Goal: Information Seeking & Learning: Learn about a topic

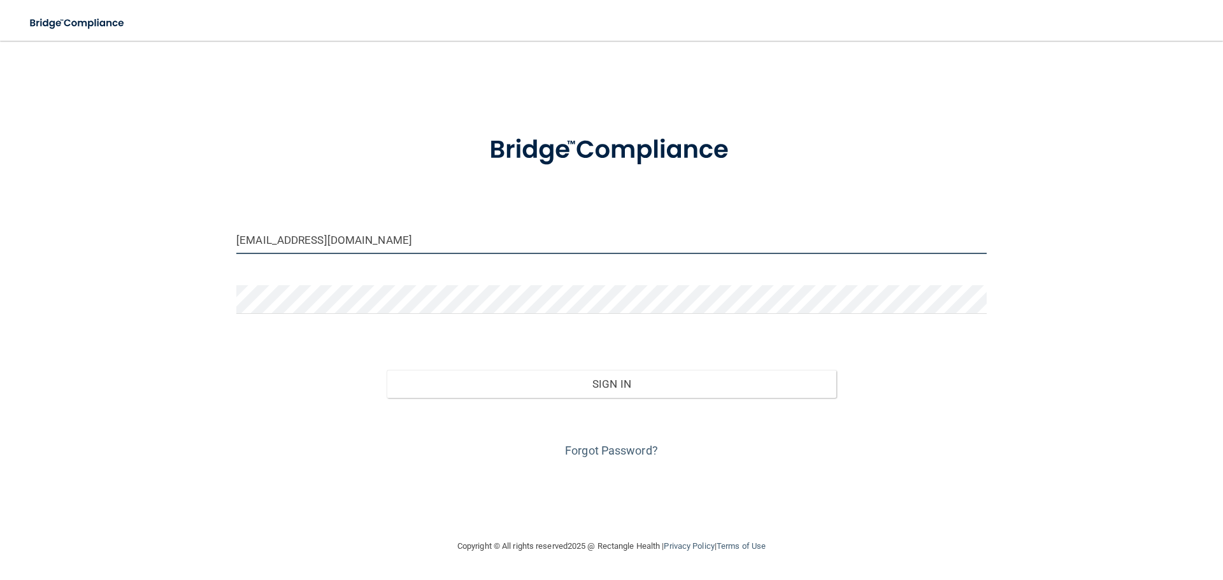
click at [348, 238] on input "[EMAIL_ADDRESS][DOMAIN_NAME]" at bounding box center [611, 239] width 750 height 29
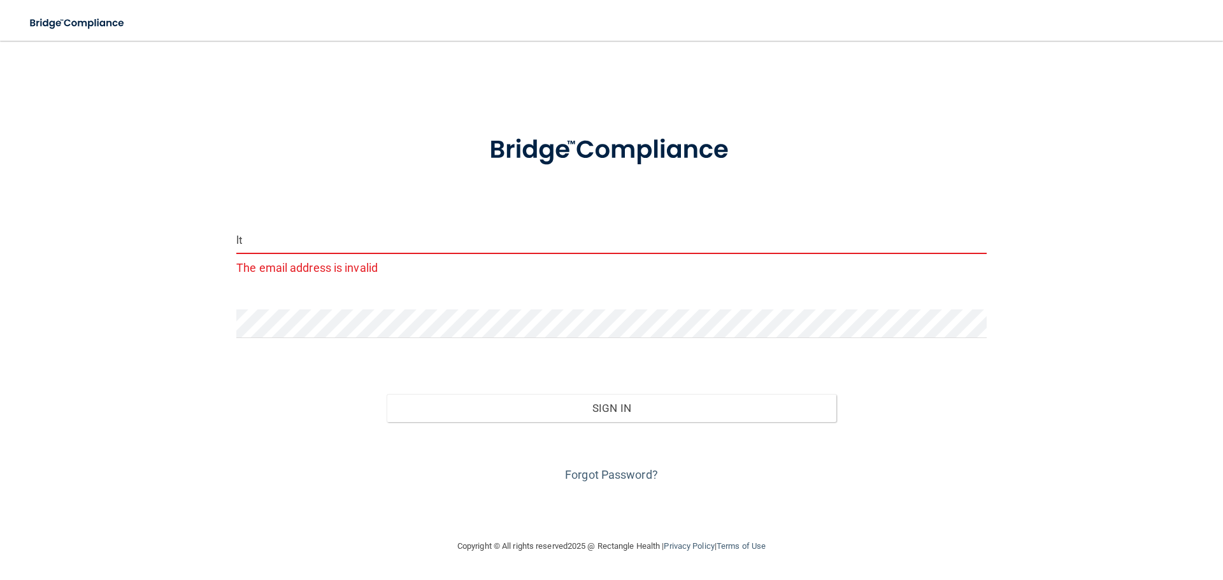
type input "l"
type input "[EMAIL_ADDRESS][DOMAIN_NAME]"
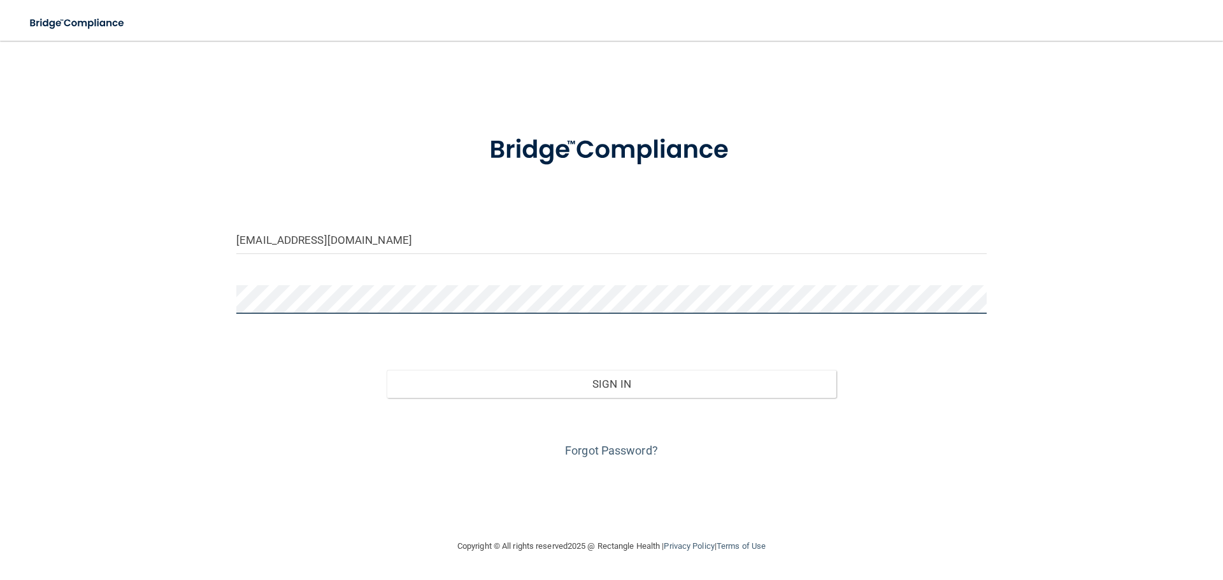
click at [218, 294] on div "[EMAIL_ADDRESS][DOMAIN_NAME] Invalid email/password. You don't have permission …" at bounding box center [611, 289] width 1172 height 473
click at [387, 370] on button "Sign In" at bounding box center [612, 384] width 450 height 28
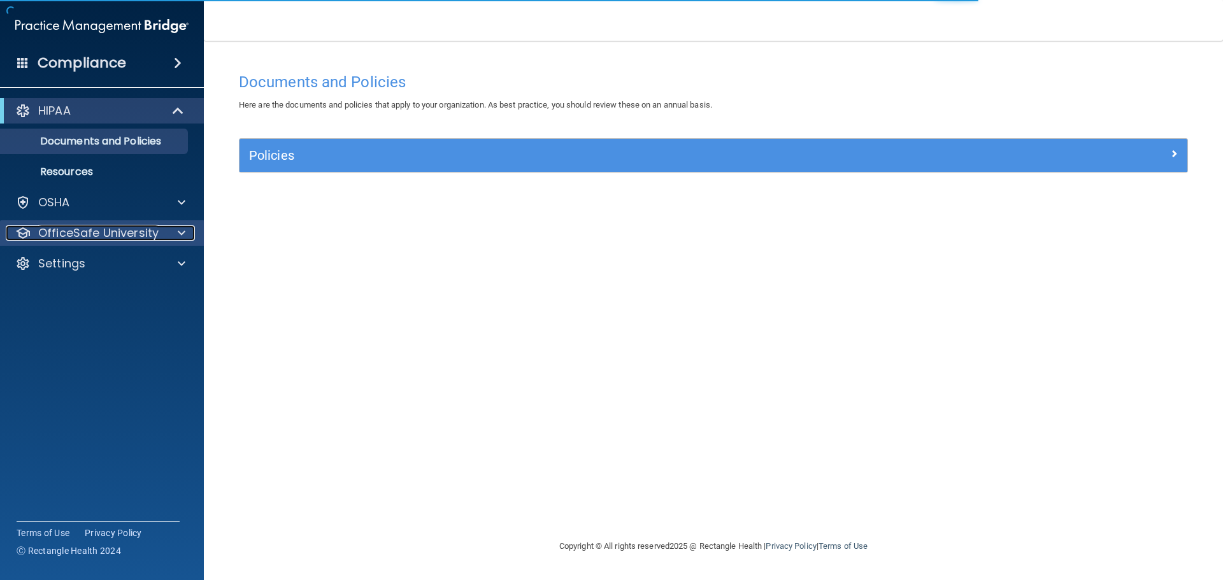
click at [115, 226] on p "OfficeSafe University" at bounding box center [98, 232] width 120 height 15
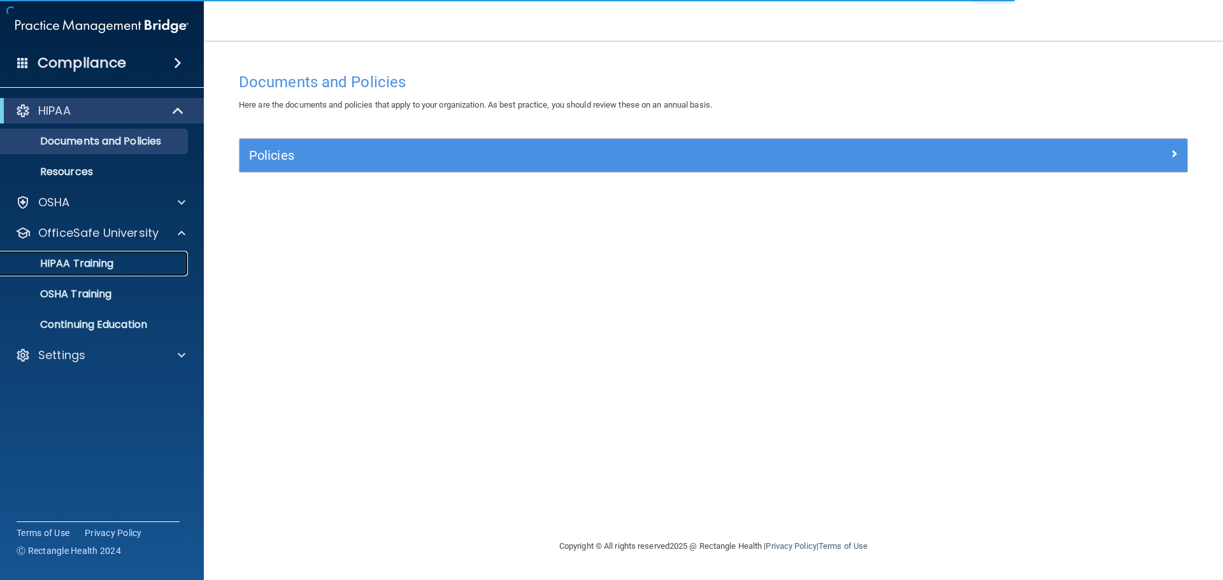
click at [119, 261] on div "HIPAA Training" at bounding box center [95, 263] width 174 height 13
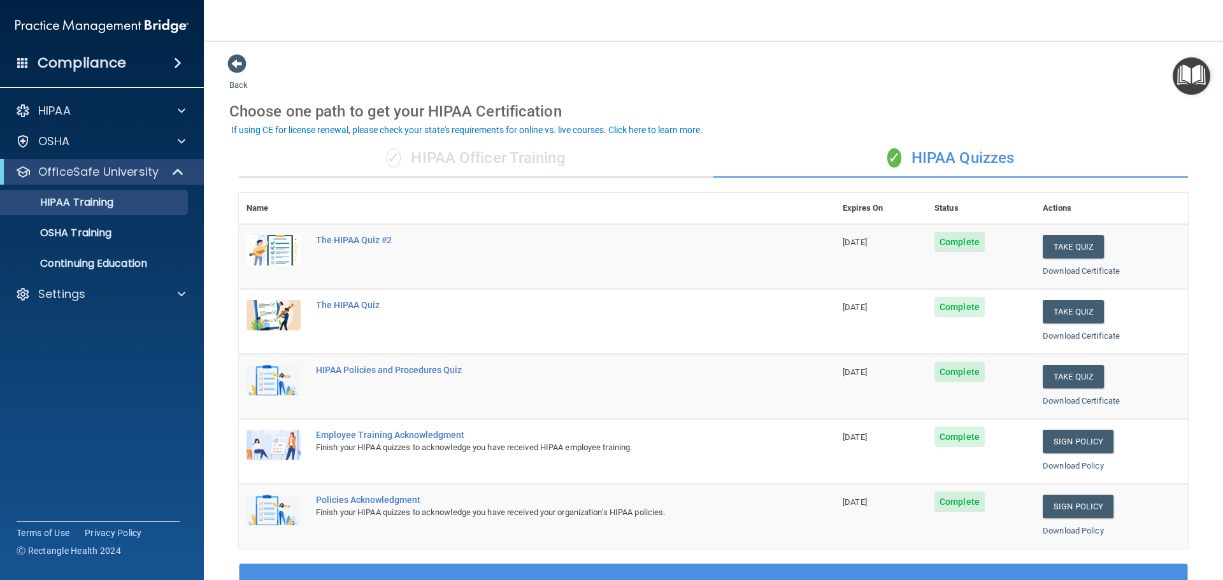
click at [413, 164] on div "✓ HIPAA Officer Training" at bounding box center [476, 158] width 474 height 38
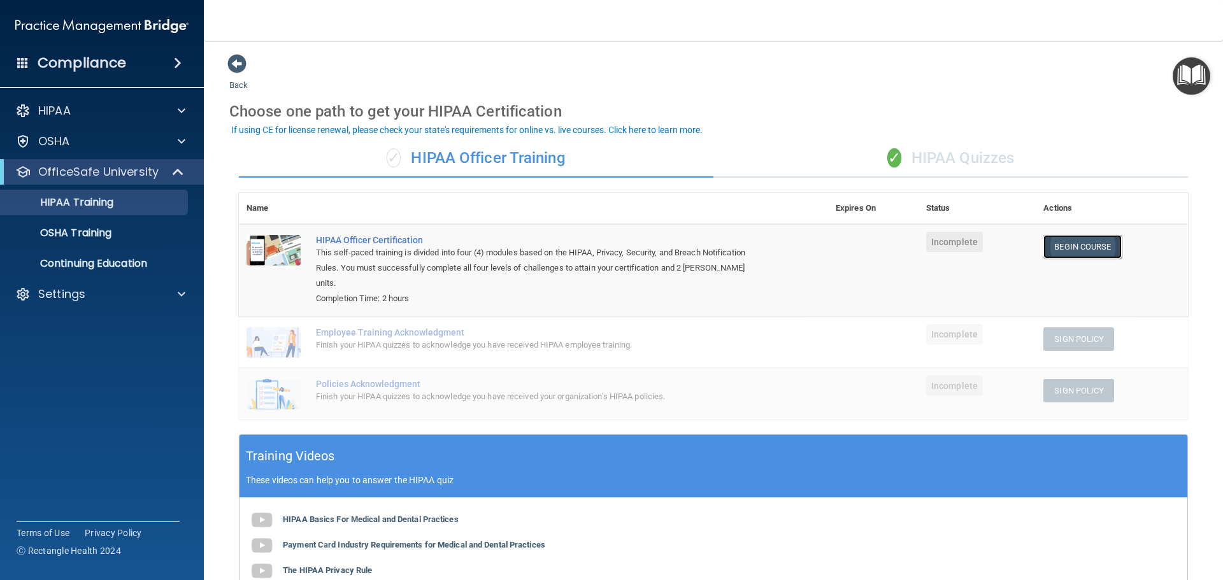
click at [1085, 246] on link "Begin Course" at bounding box center [1082, 247] width 78 height 24
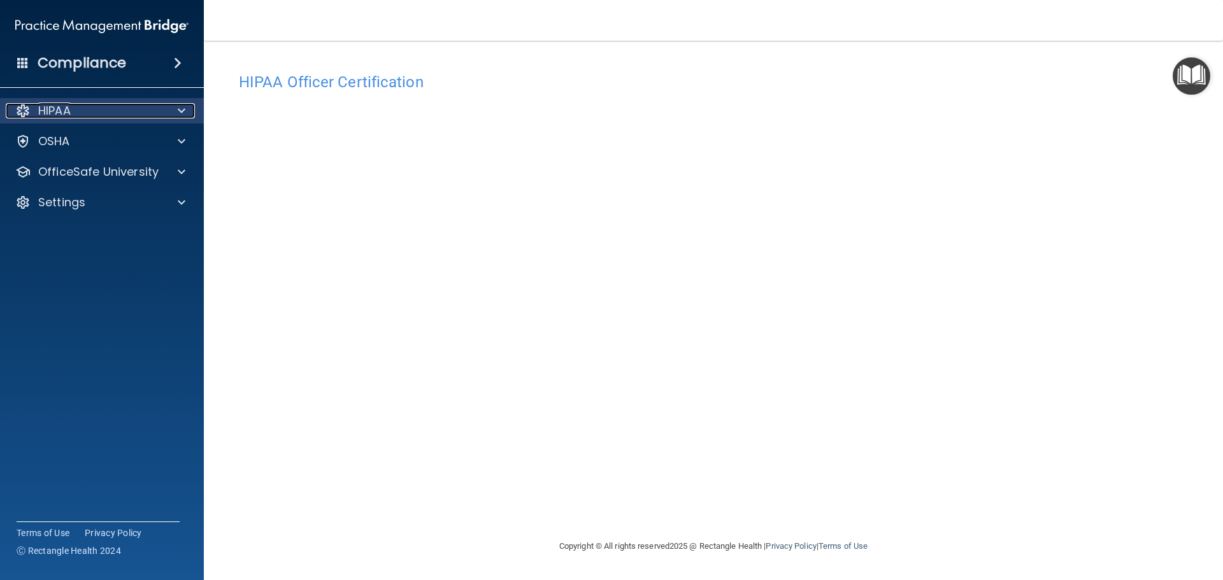
click at [155, 111] on div "HIPAA" at bounding box center [85, 110] width 158 height 15
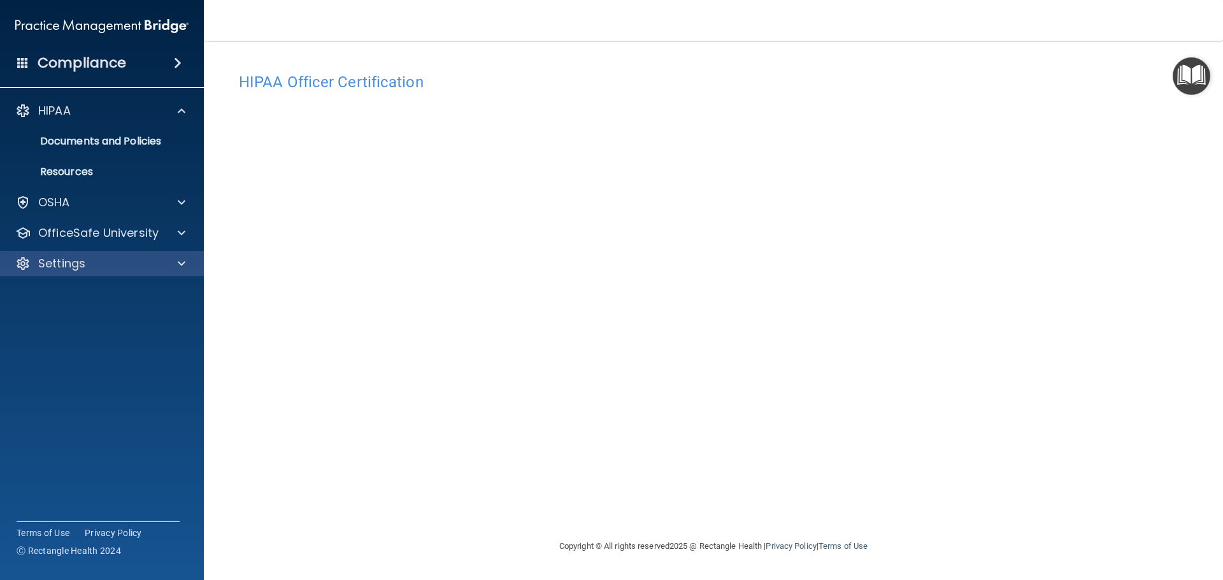
click at [114, 254] on div "HIPAA Documents and Policies Report an Incident Business Associates Emergency P…" at bounding box center [102, 190] width 204 height 194
click at [114, 255] on div "Settings" at bounding box center [102, 263] width 204 height 25
click at [114, 263] on div "Settings" at bounding box center [85, 263] width 158 height 15
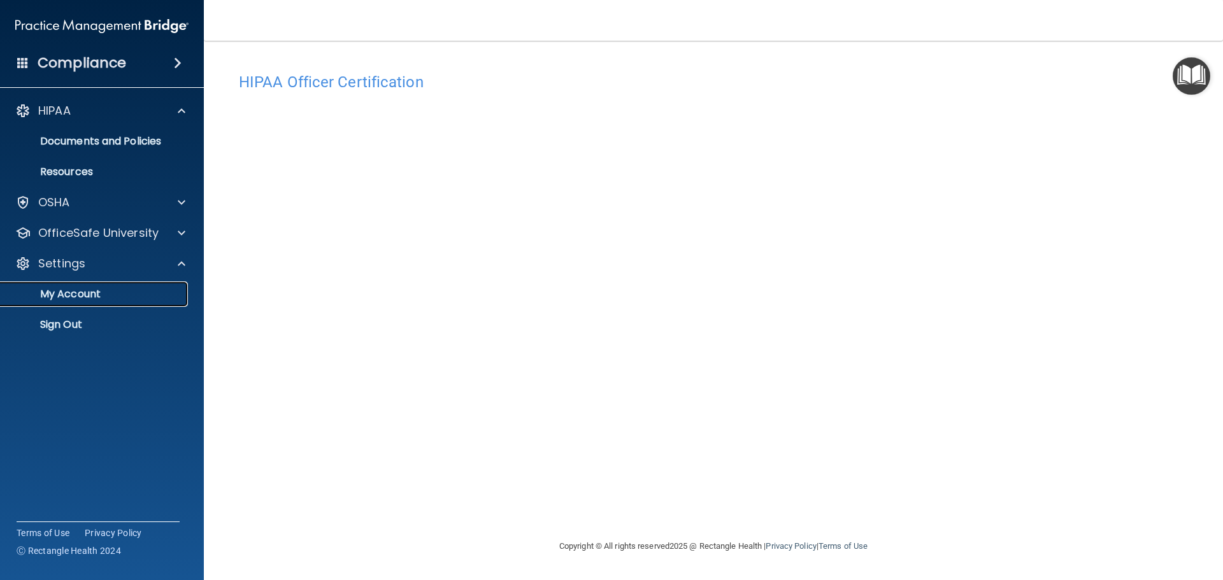
click at [100, 289] on p "My Account" at bounding box center [95, 294] width 174 height 13
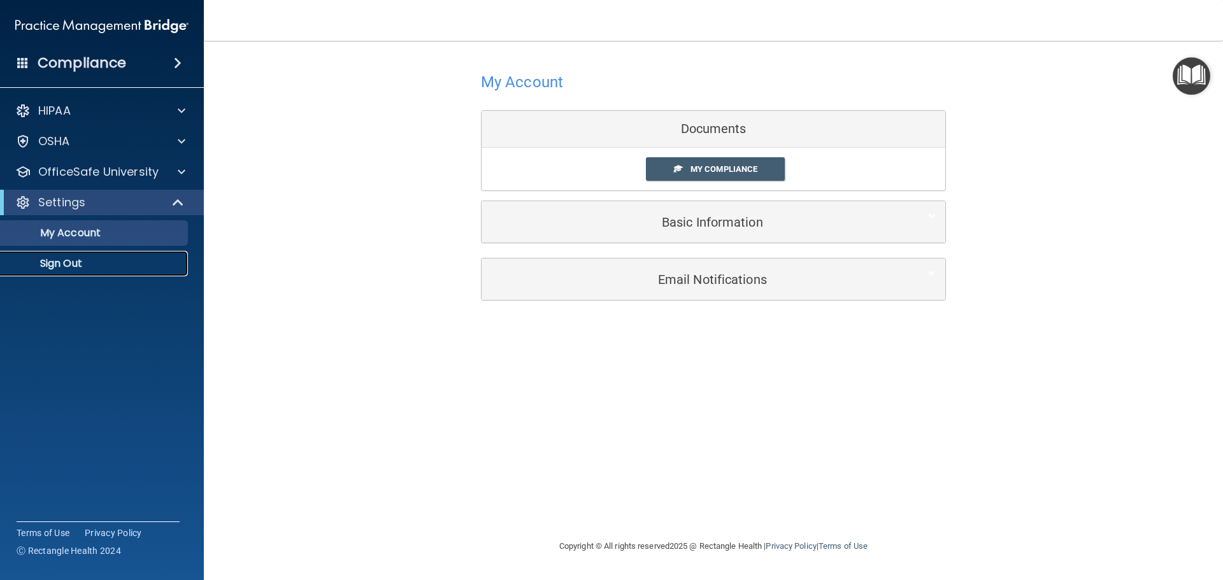
click at [106, 263] on p "Sign Out" at bounding box center [95, 263] width 174 height 13
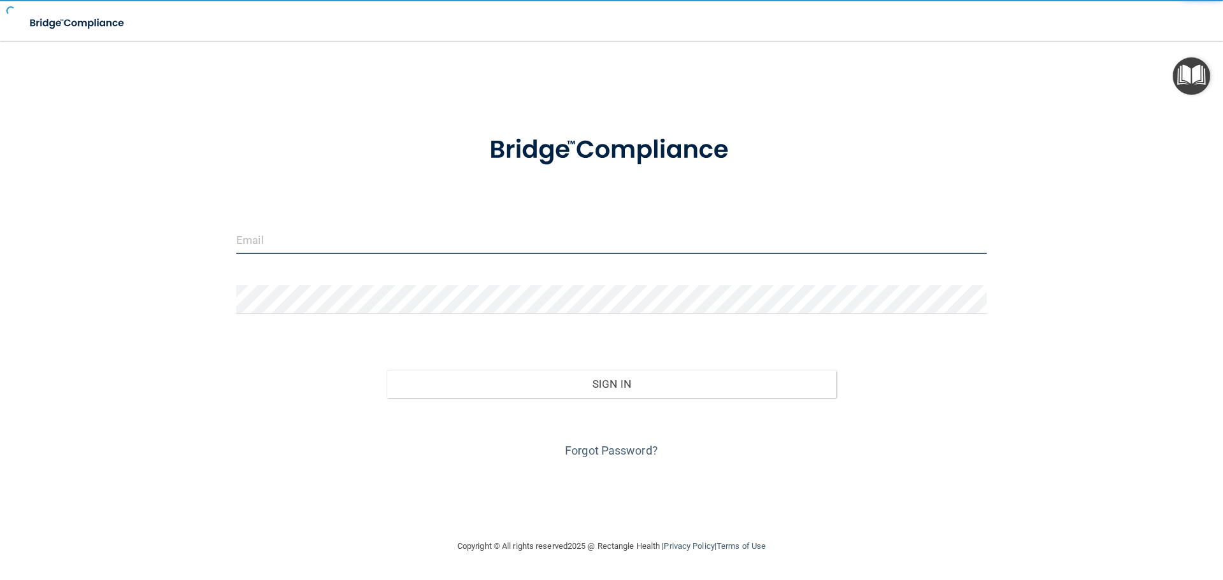
type input "[EMAIL_ADDRESS][DOMAIN_NAME]"
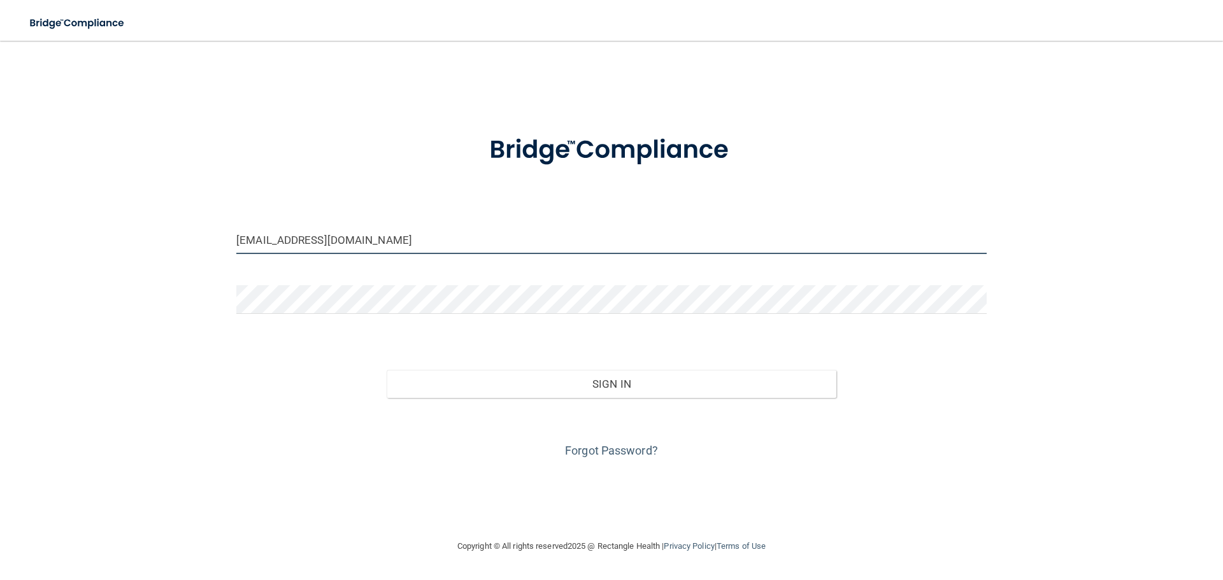
drag, startPoint x: 463, startPoint y: 250, endPoint x: 455, endPoint y: 248, distance: 8.5
click at [463, 250] on input "[EMAIL_ADDRESS][DOMAIN_NAME]" at bounding box center [611, 239] width 750 height 29
drag, startPoint x: 378, startPoint y: 243, endPoint x: 207, endPoint y: 235, distance: 171.5
click at [207, 235] on div "[EMAIL_ADDRESS][DOMAIN_NAME] Invalid email/password. You don't have permission …" at bounding box center [611, 289] width 1172 height 473
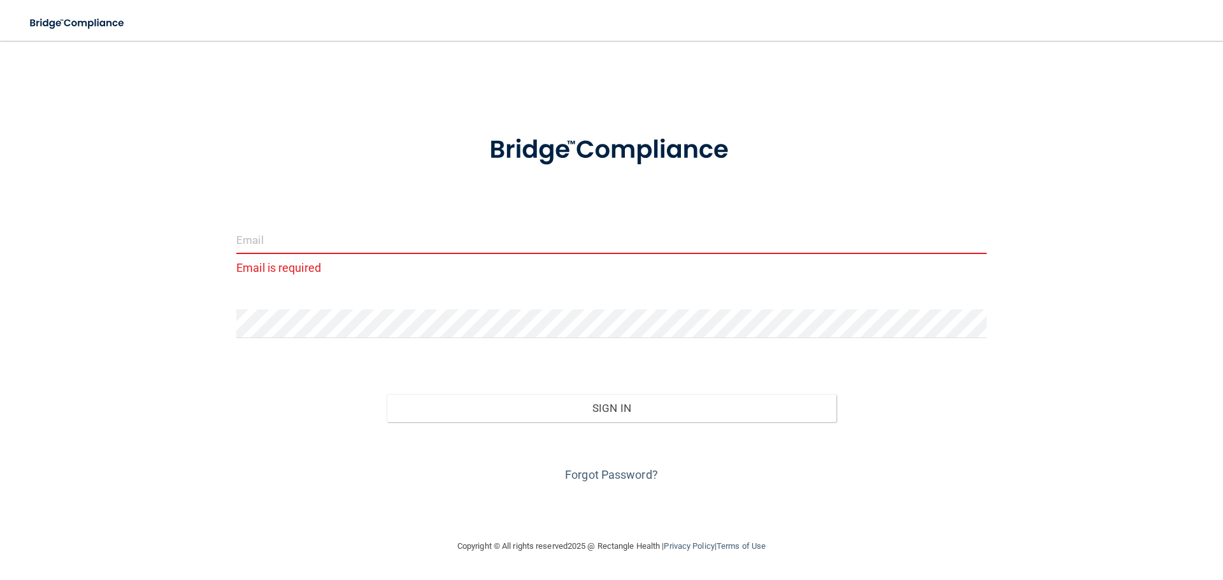
click at [410, 240] on input "email" at bounding box center [611, 239] width 750 height 29
click at [184, 320] on div "Email is required Invalid email/password. You don't have permission to access t…" at bounding box center [611, 289] width 1172 height 473
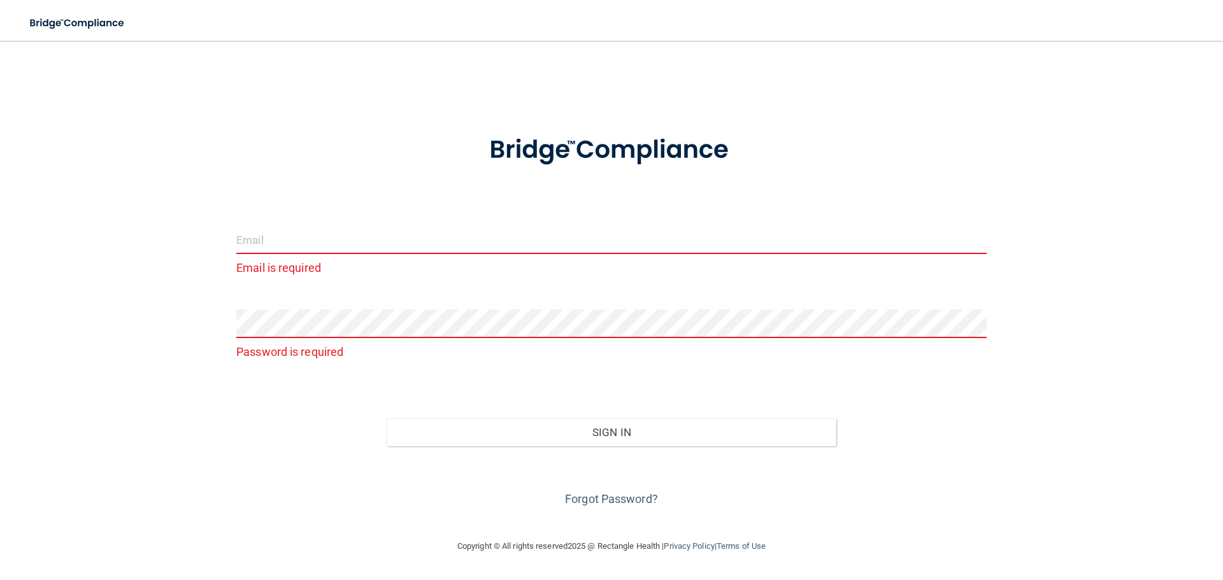
click at [284, 239] on input "email" at bounding box center [611, 239] width 750 height 29
type input "[EMAIL_ADDRESS][DOMAIN_NAME]"
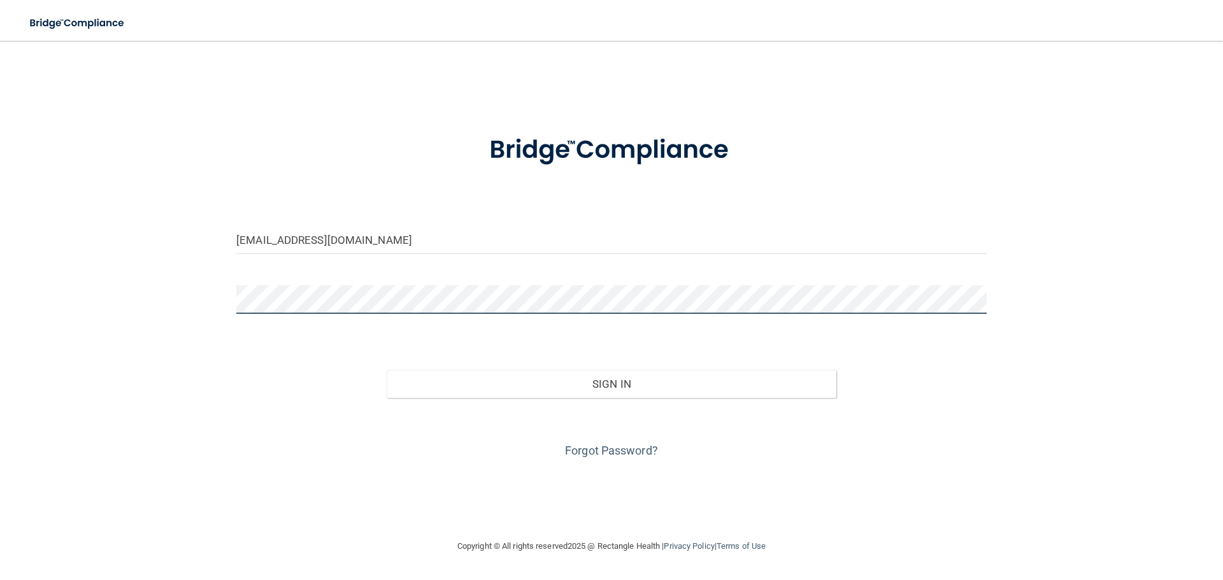
click at [387, 370] on button "Sign In" at bounding box center [612, 384] width 450 height 28
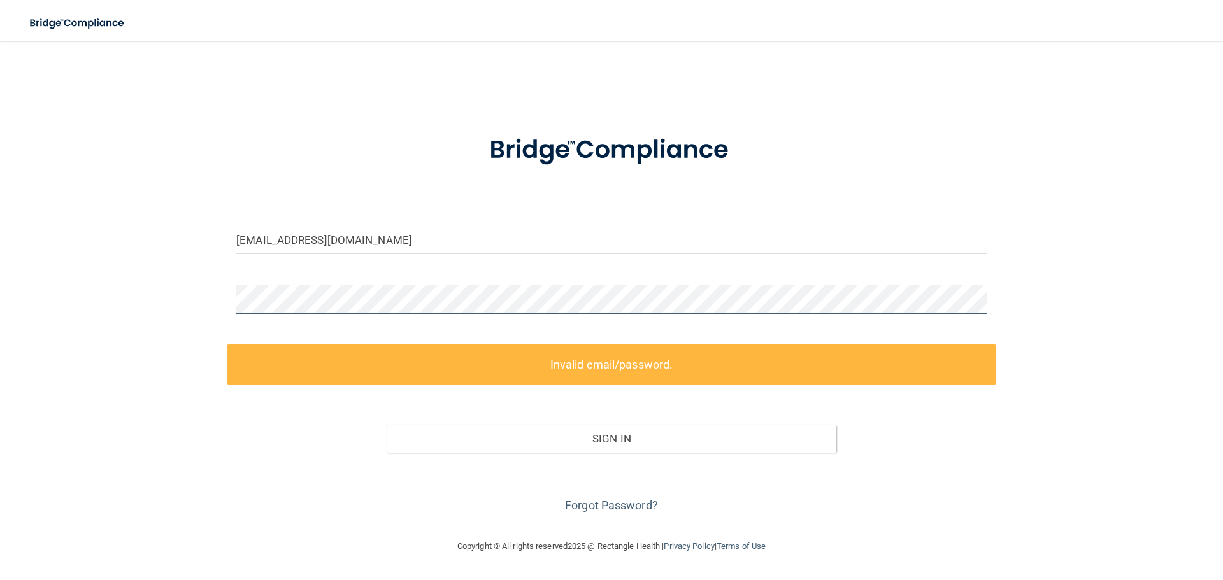
click at [196, 300] on div "[EMAIL_ADDRESS][DOMAIN_NAME] Invalid email/password. You don't have permission …" at bounding box center [611, 289] width 1172 height 473
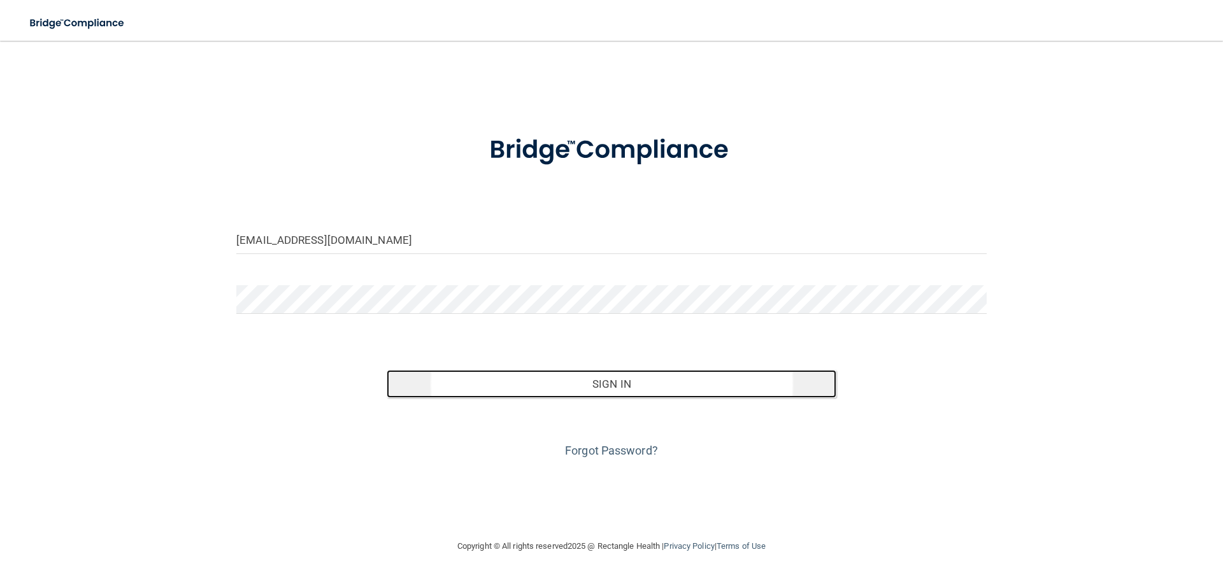
click at [514, 383] on button "Sign In" at bounding box center [612, 384] width 450 height 28
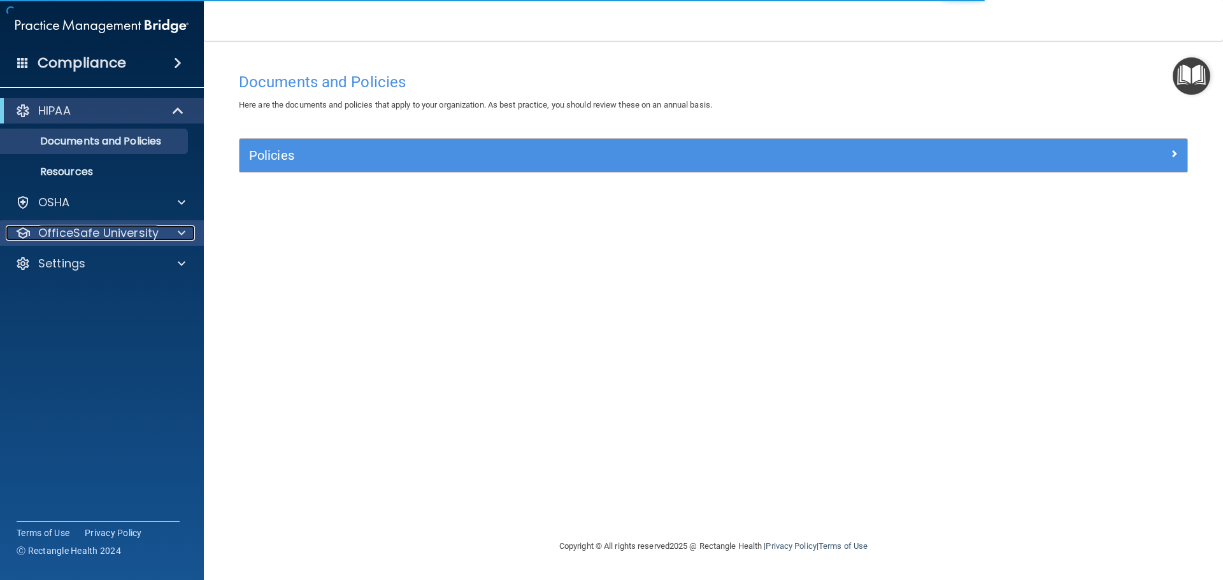
click at [120, 237] on p "OfficeSafe University" at bounding box center [98, 232] width 120 height 15
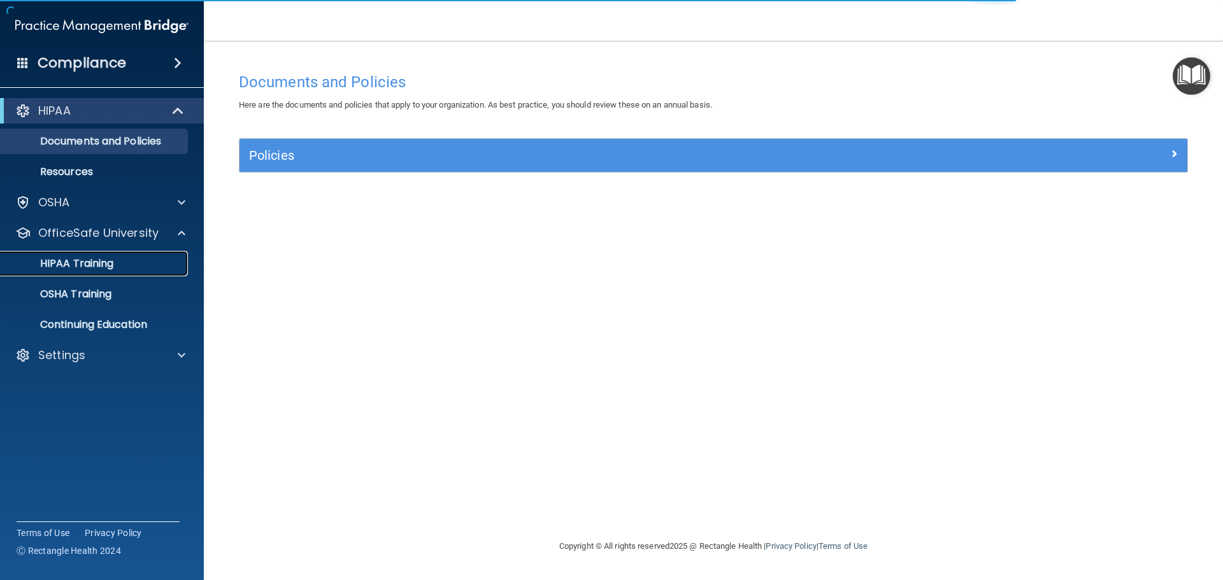
click at [119, 264] on div "HIPAA Training" at bounding box center [95, 263] width 174 height 13
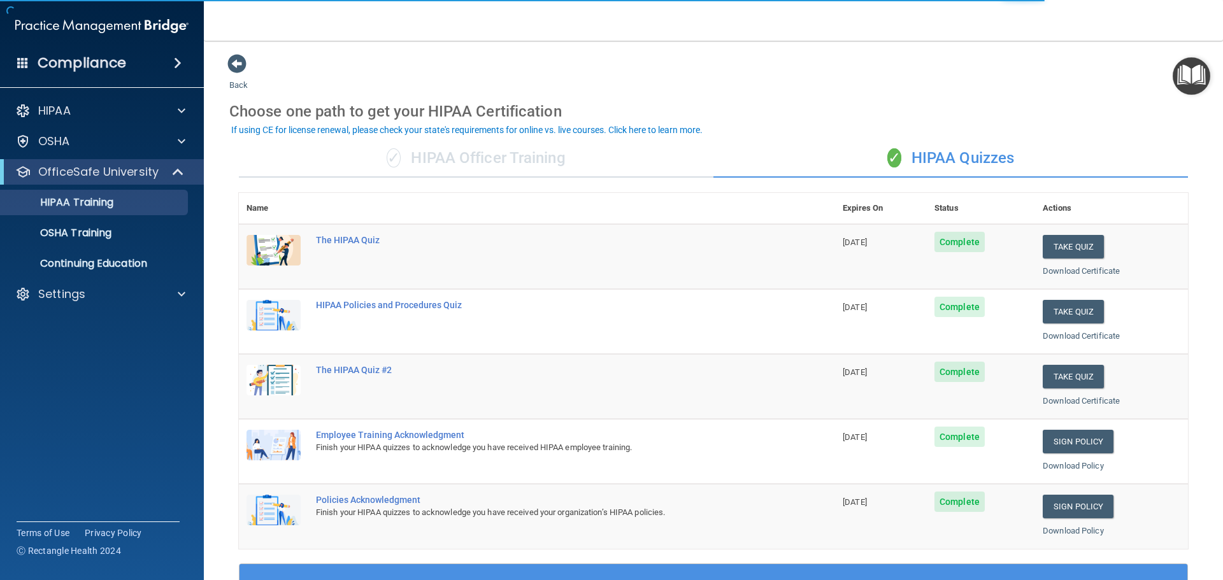
click at [438, 162] on div "✓ HIPAA Officer Training" at bounding box center [476, 158] width 474 height 38
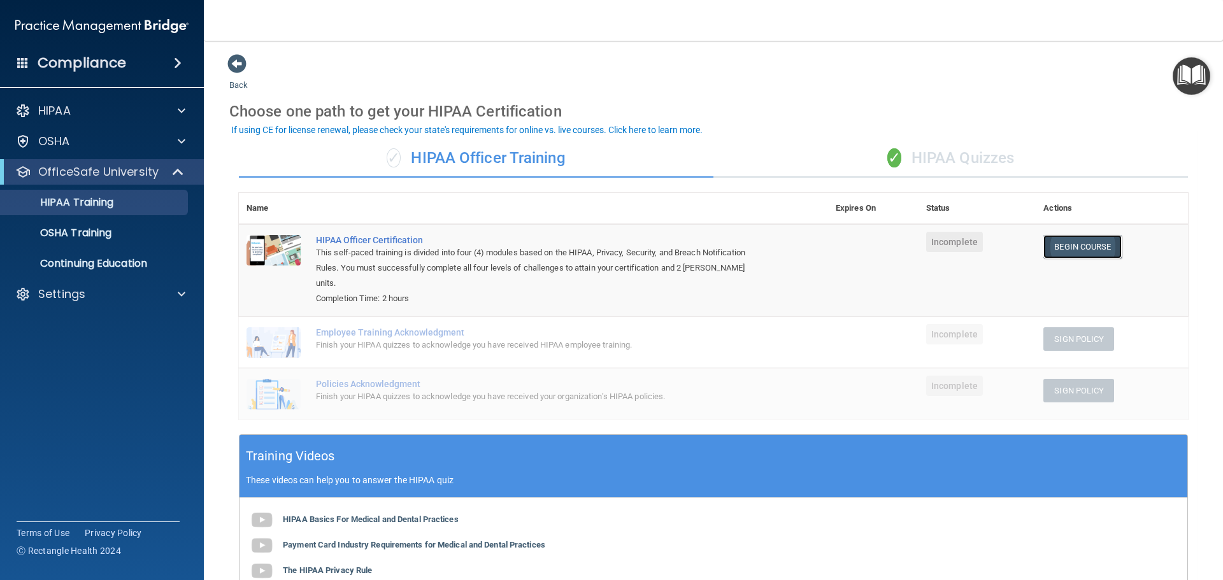
click at [1098, 237] on link "Begin Course" at bounding box center [1082, 247] width 78 height 24
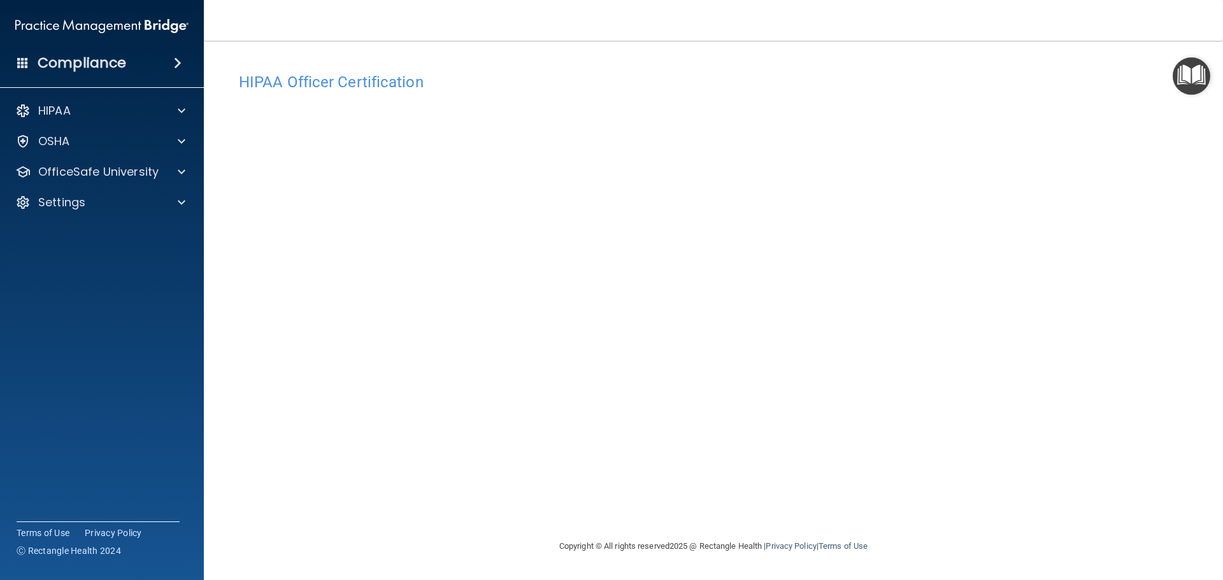
click at [117, 64] on h4 "Compliance" at bounding box center [82, 63] width 89 height 18
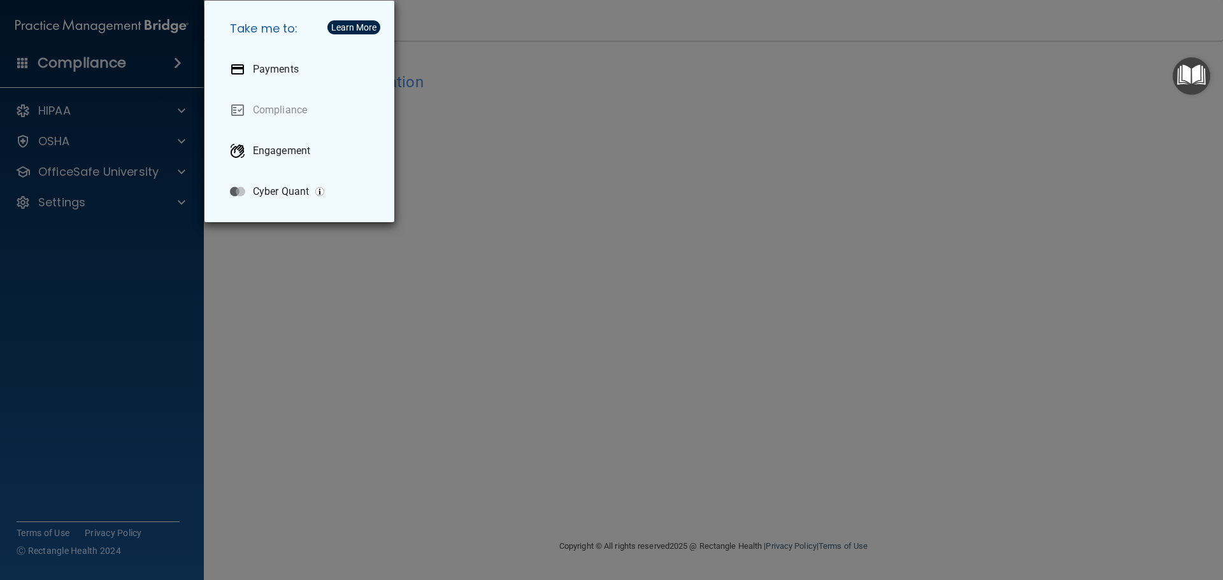
click at [178, 62] on div "Take me to: Payments Compliance Engagement Cyber Quant" at bounding box center [611, 290] width 1223 height 580
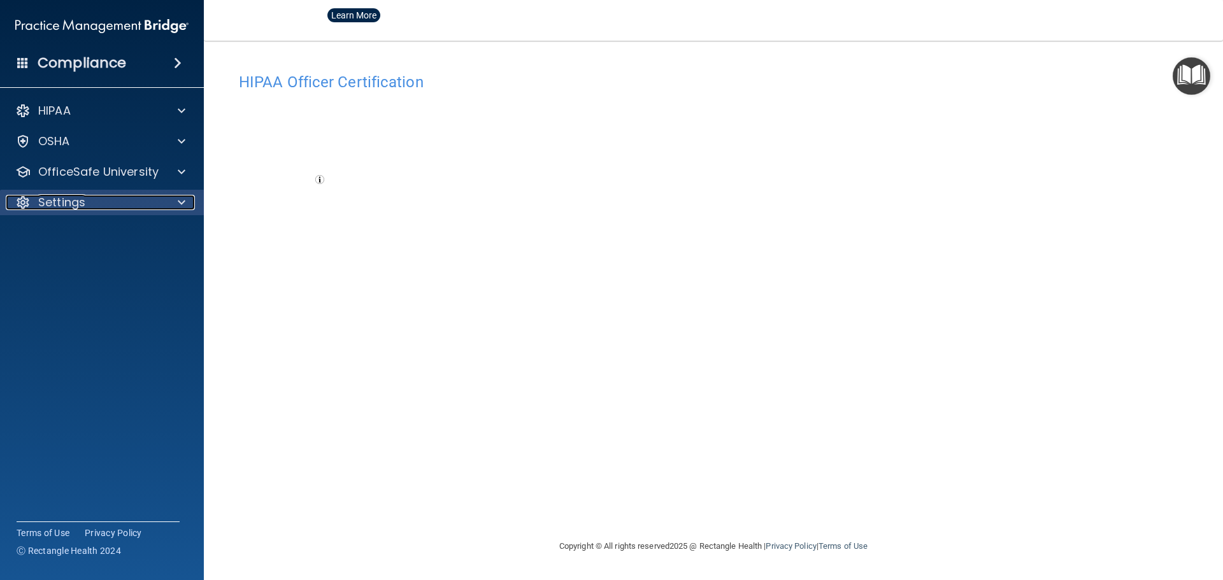
click at [104, 201] on div "Settings" at bounding box center [85, 202] width 158 height 15
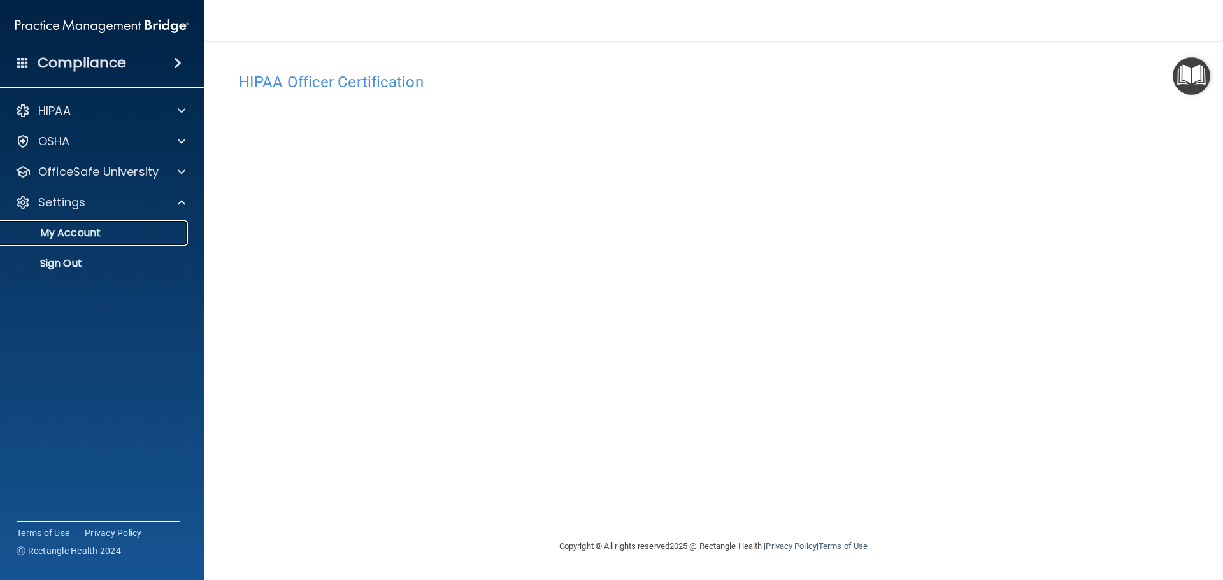
click at [87, 238] on p "My Account" at bounding box center [95, 233] width 174 height 13
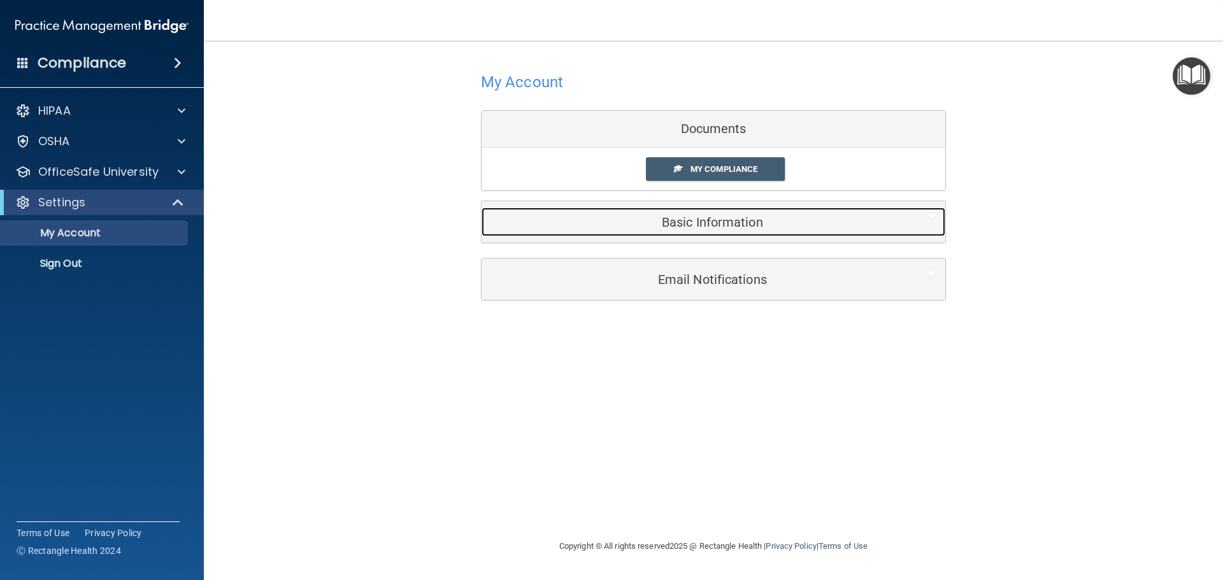
click at [704, 218] on h5 "Basic Information" at bounding box center [694, 222] width 406 height 14
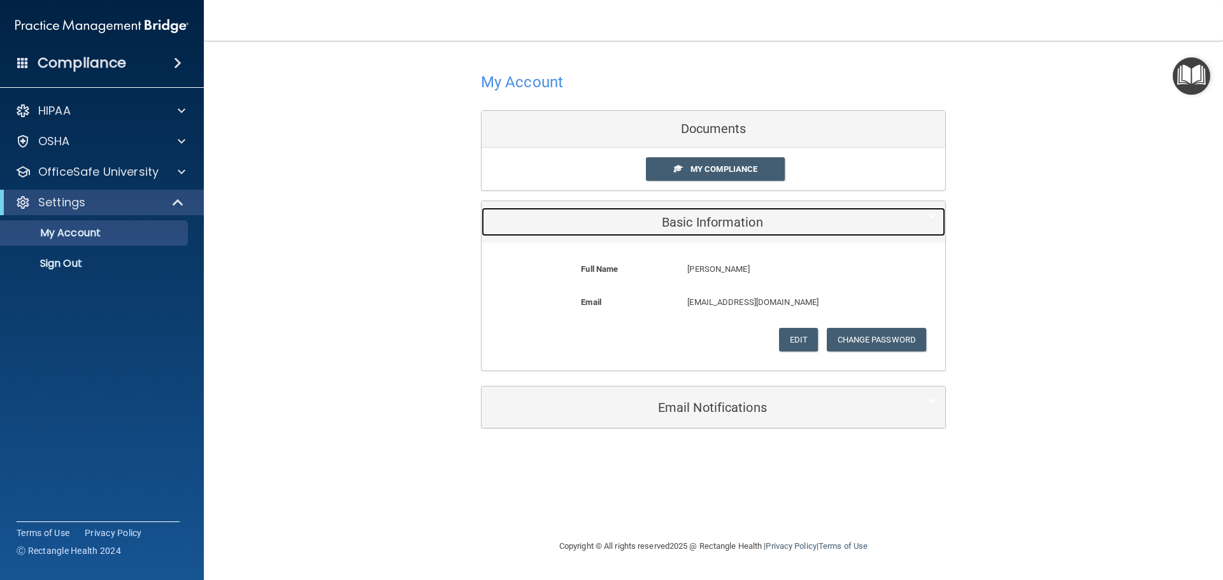
click at [704, 218] on h5 "Basic Information" at bounding box center [694, 222] width 406 height 14
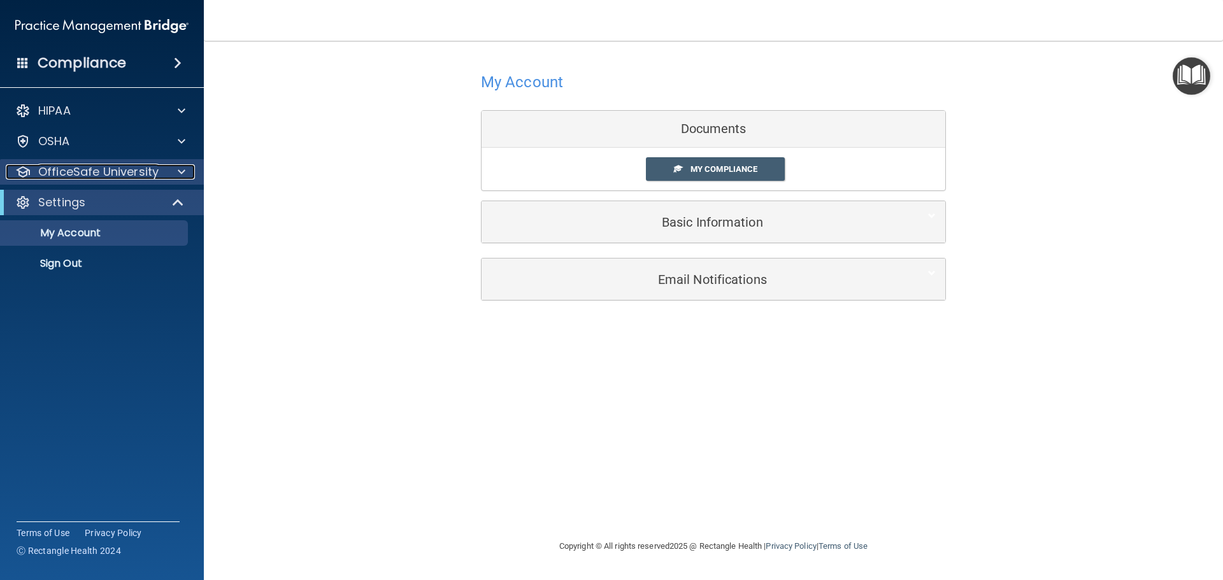
click at [162, 176] on div "OfficeSafe University" at bounding box center [85, 171] width 158 height 15
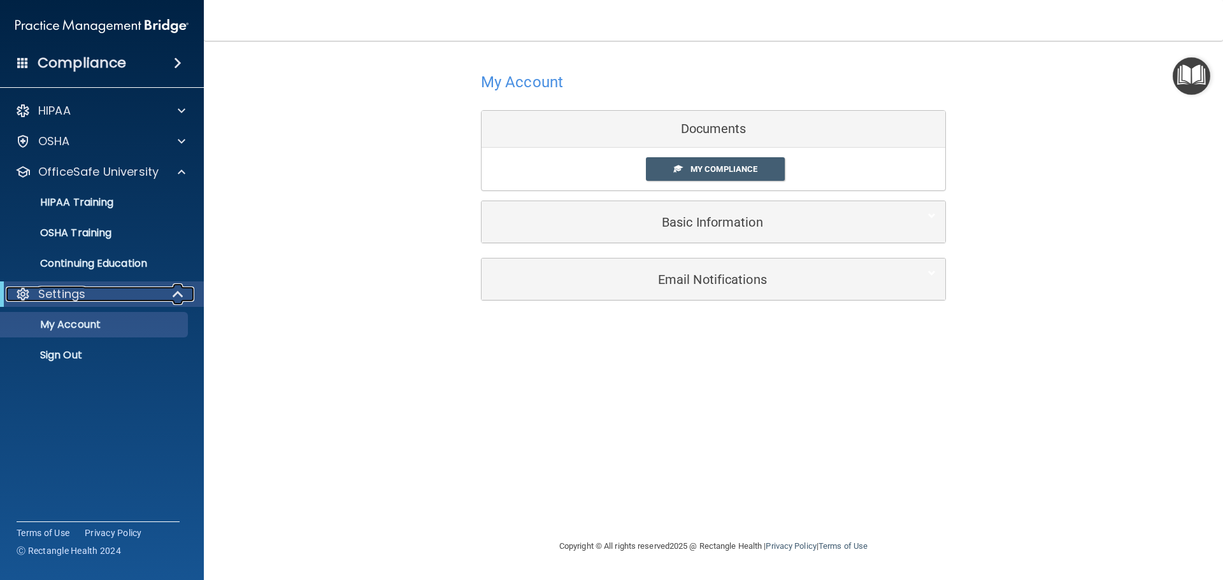
click at [179, 295] on span at bounding box center [179, 294] width 11 height 15
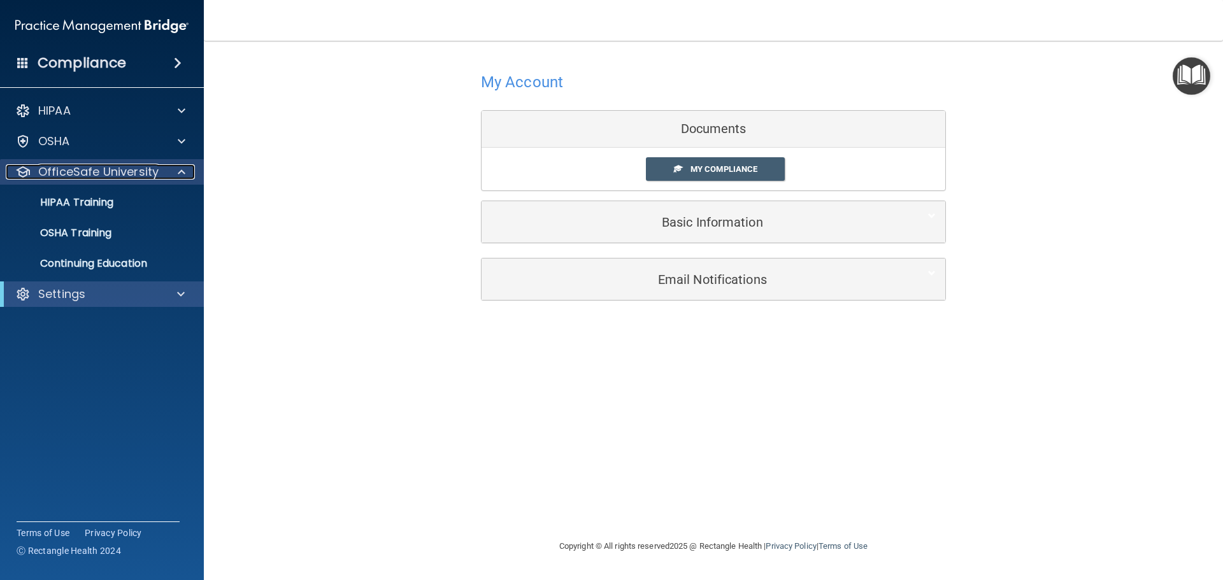
click at [173, 170] on div at bounding box center [180, 171] width 32 height 15
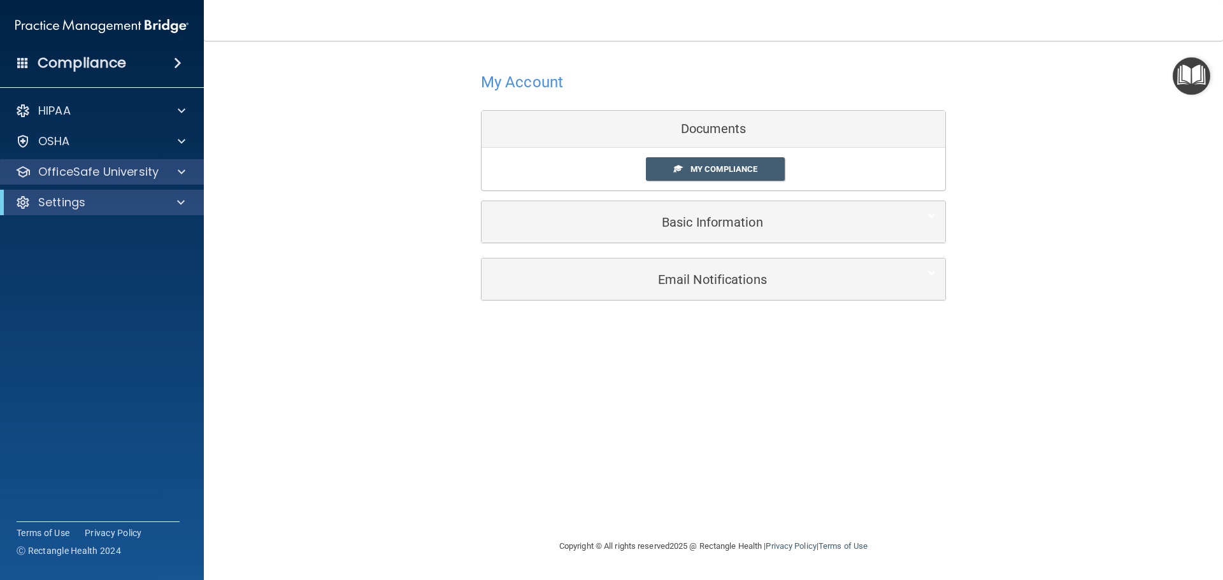
click at [52, 180] on div "OfficeSafe University" at bounding box center [102, 171] width 204 height 25
click at [177, 171] on div at bounding box center [180, 171] width 32 height 15
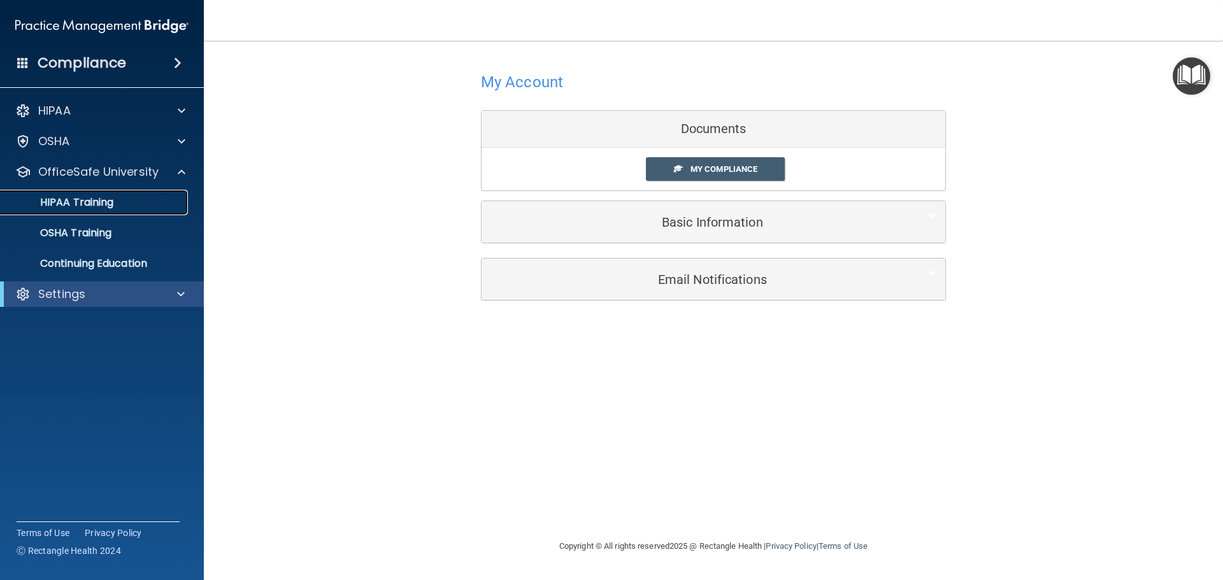
click at [76, 204] on p "HIPAA Training" at bounding box center [60, 202] width 105 height 13
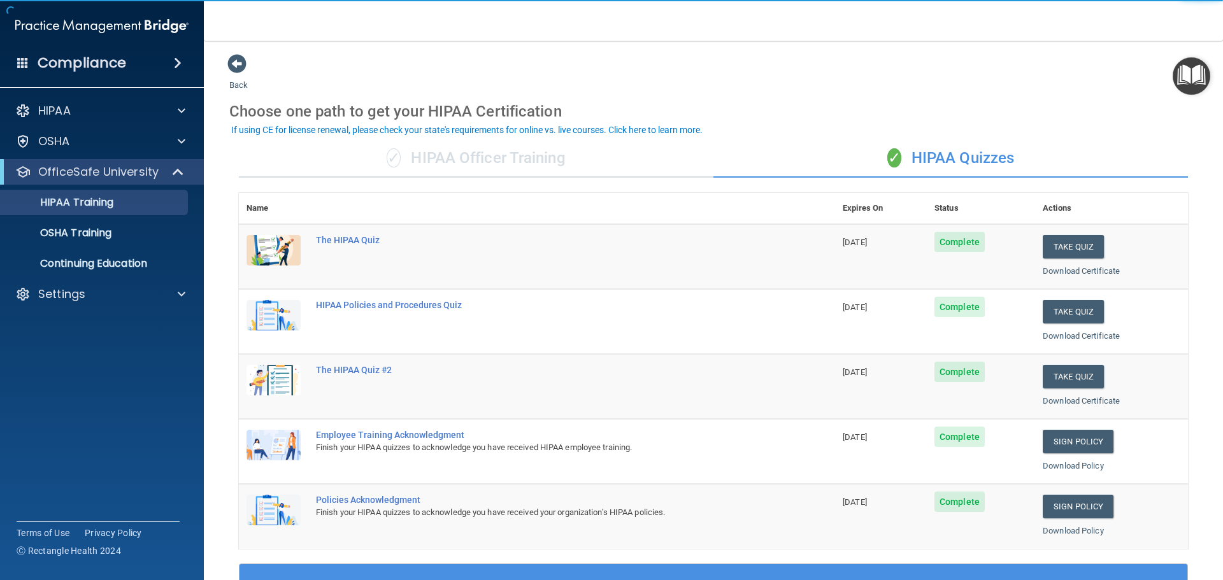
click at [488, 159] on div "✓ HIPAA Officer Training" at bounding box center [476, 158] width 474 height 38
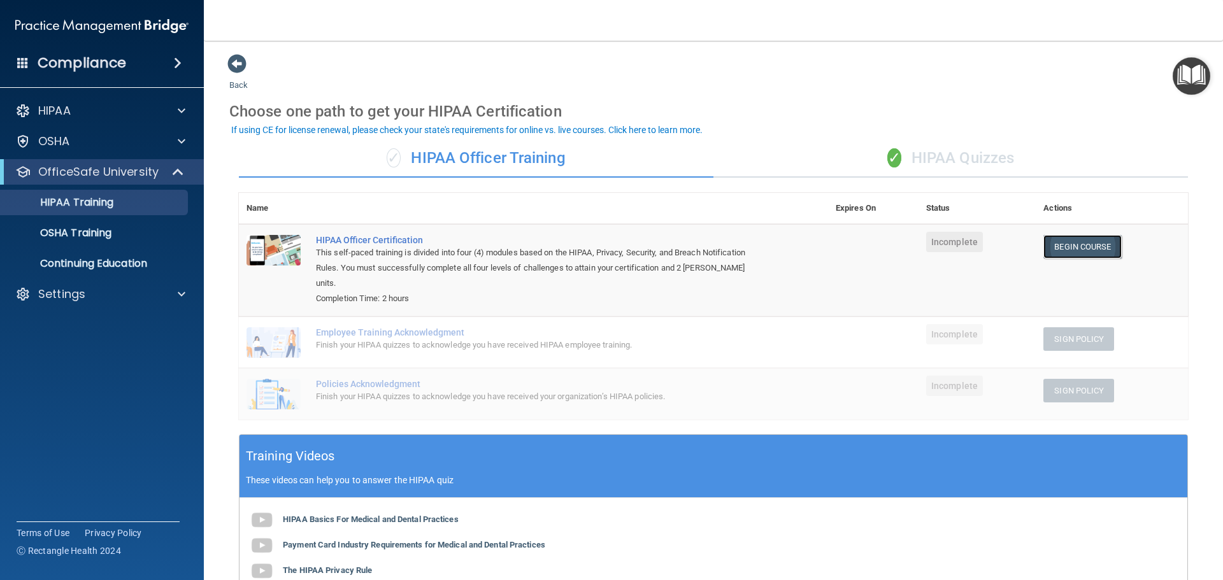
click at [1043, 248] on link "Begin Course" at bounding box center [1082, 247] width 78 height 24
